Goal: Transaction & Acquisition: Purchase product/service

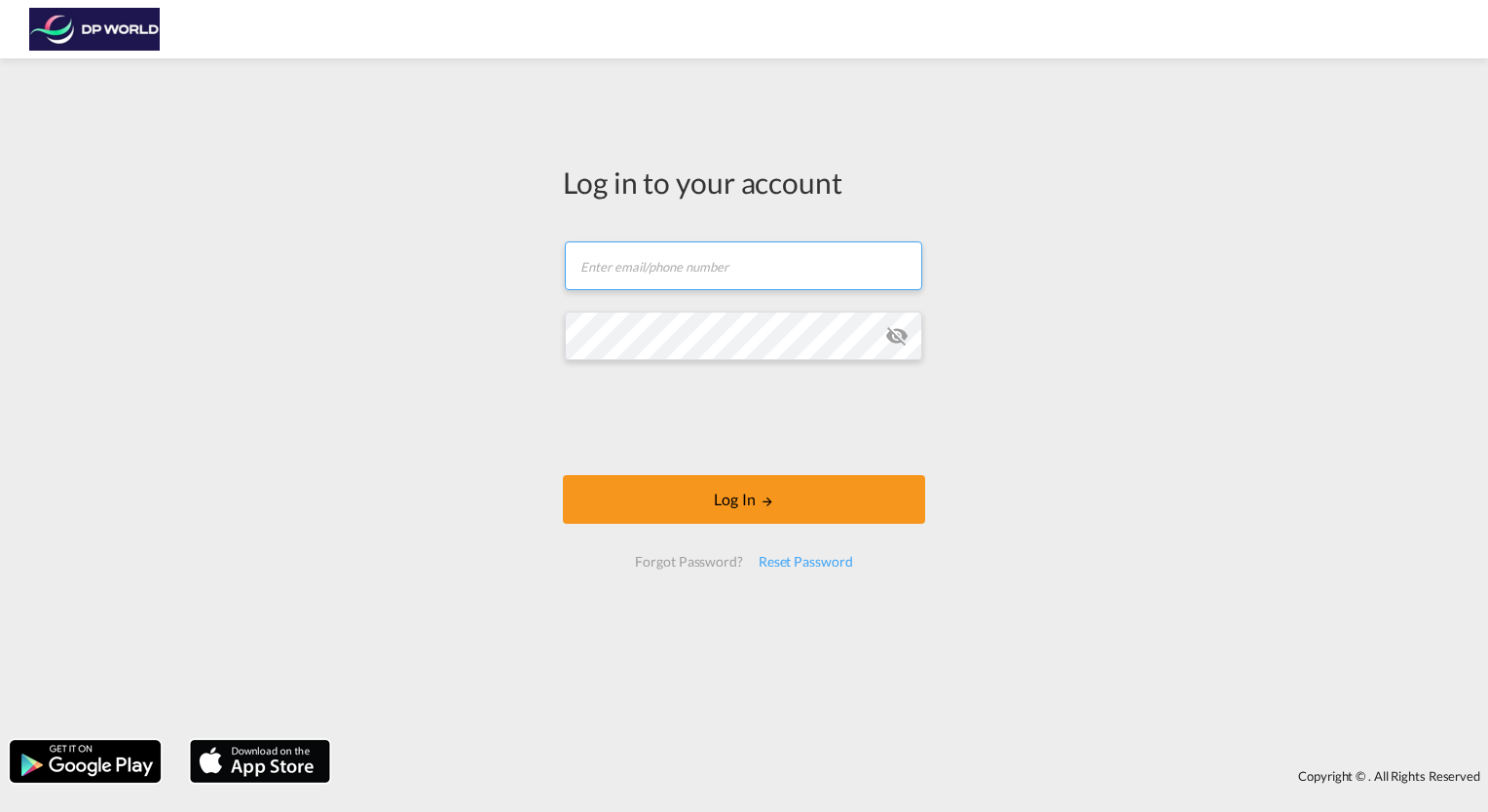
type input "[EMAIL_ADDRESS][PERSON_NAME][DOMAIN_NAME]"
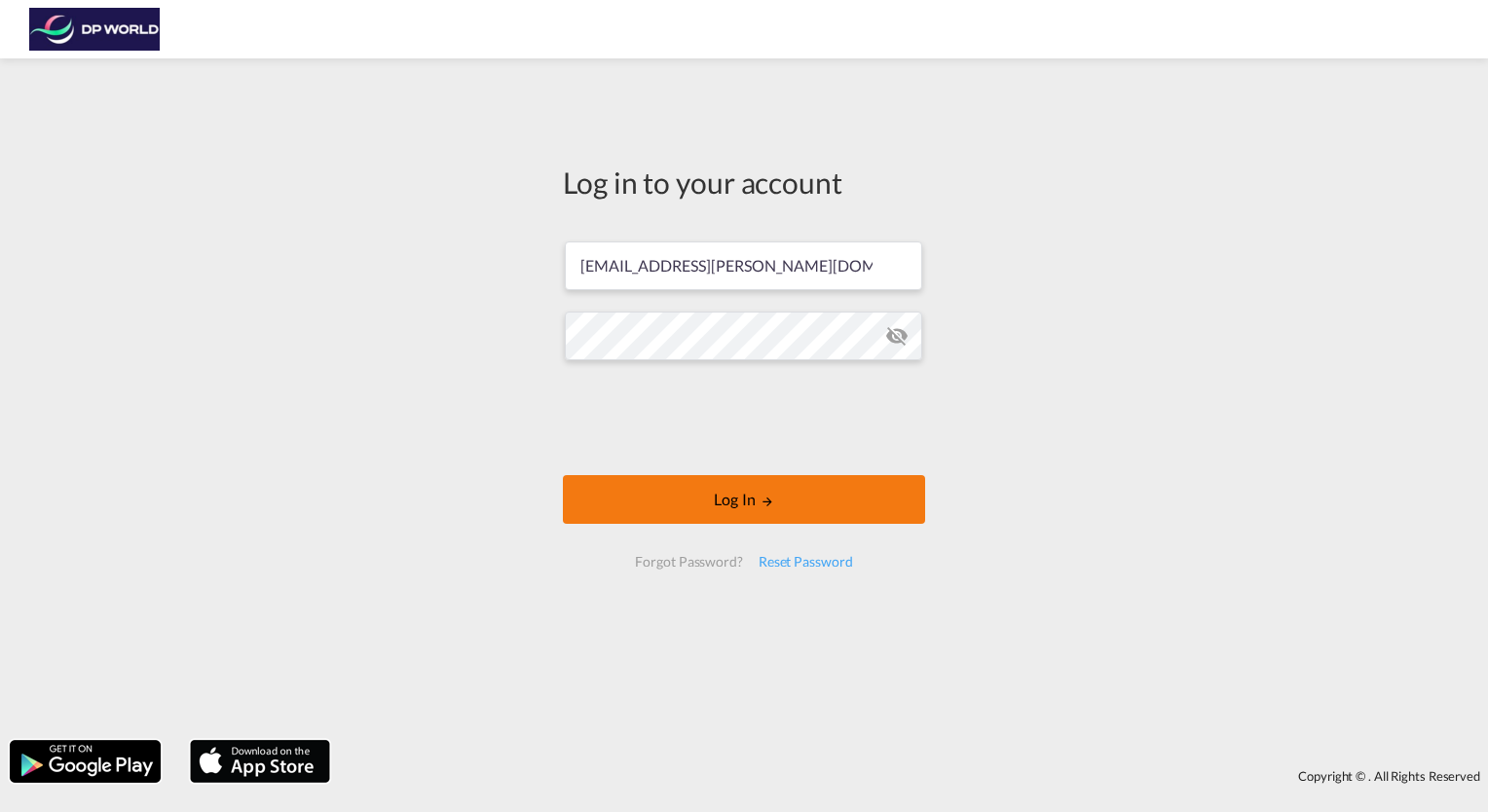
click at [757, 505] on button "Log In" at bounding box center [743, 499] width 362 height 49
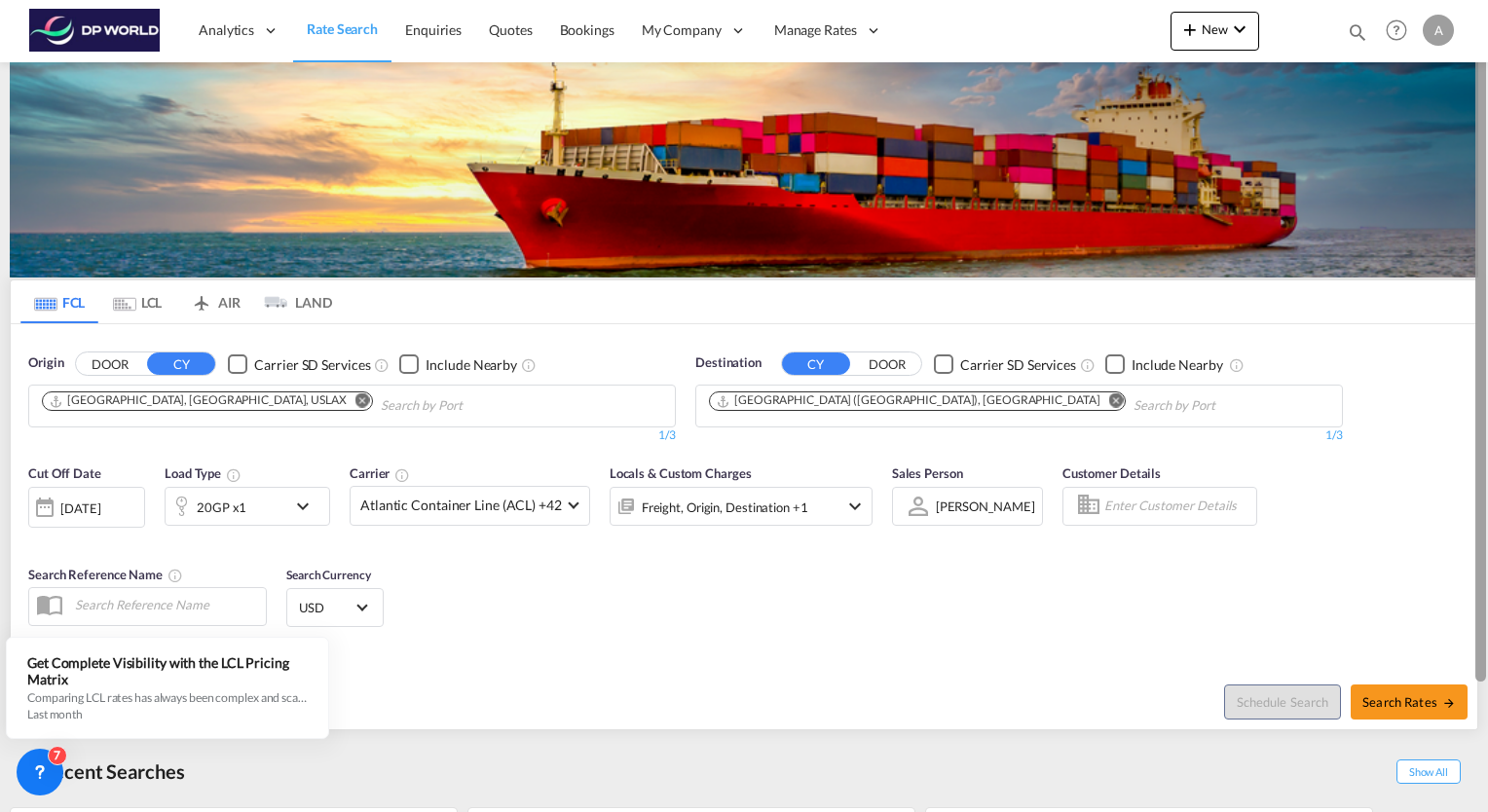
scroll to position [150, 0]
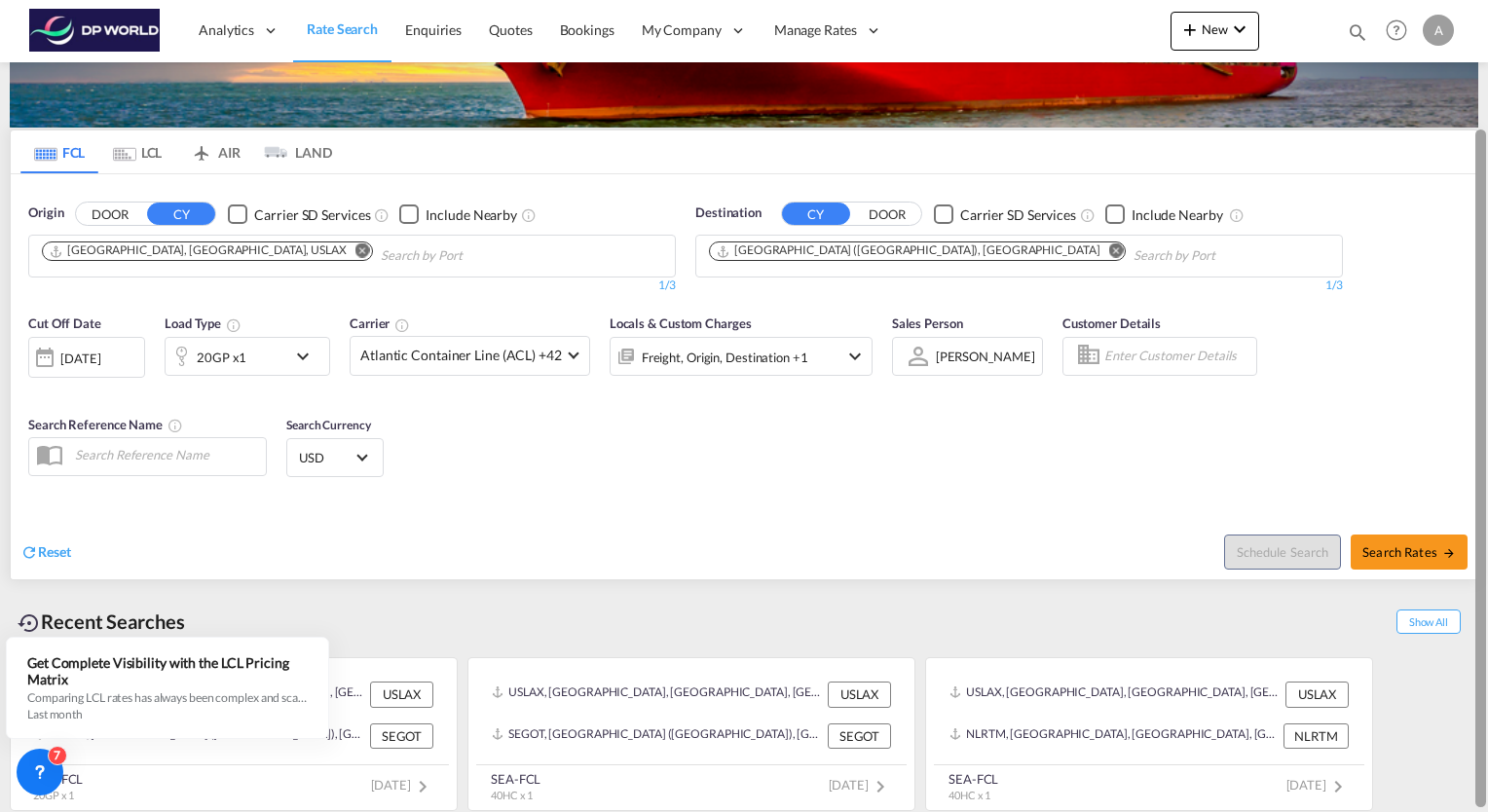
drag, startPoint x: 1480, startPoint y: 312, endPoint x: 1451, endPoint y: 478, distance: 168.5
click at [1451, 478] on md-content "Analytics Reports Dashboard Rate Search Enquiries Quotes Bookings" at bounding box center [744, 406] width 1488 height 812
click at [1421, 544] on span "Search Rates" at bounding box center [1409, 552] width 93 height 16
type input "USLAX to SEGOT / [DATE]"
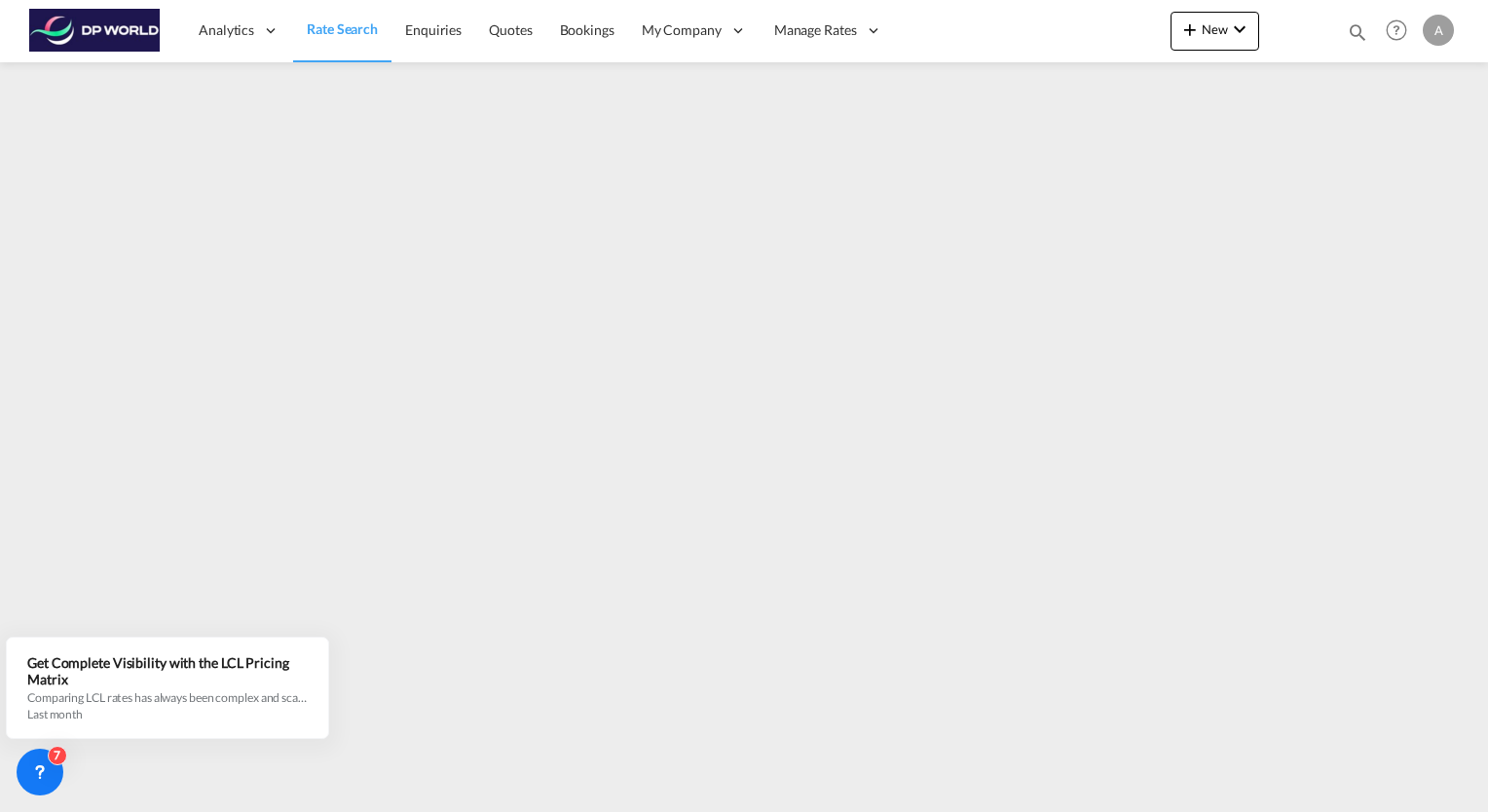
click at [1110, 47] on div "Analytics Reports Dashboard Rate Search Enquiries Quotes Bookings" at bounding box center [743, 30] width 1429 height 60
